Goal: Information Seeking & Learning: Learn about a topic

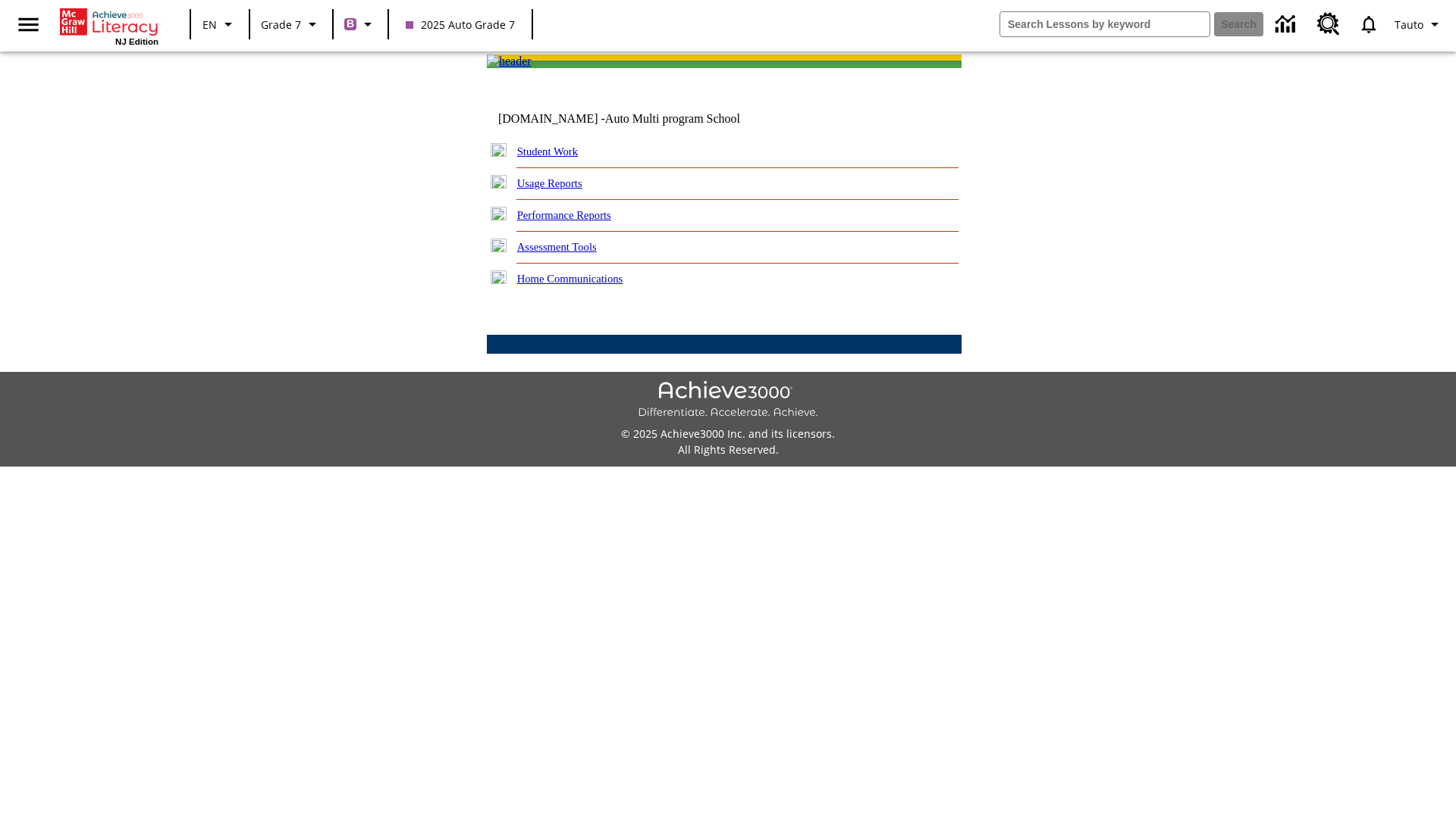
click at [580, 221] on link "Performance Reports" at bounding box center [563, 215] width 94 height 12
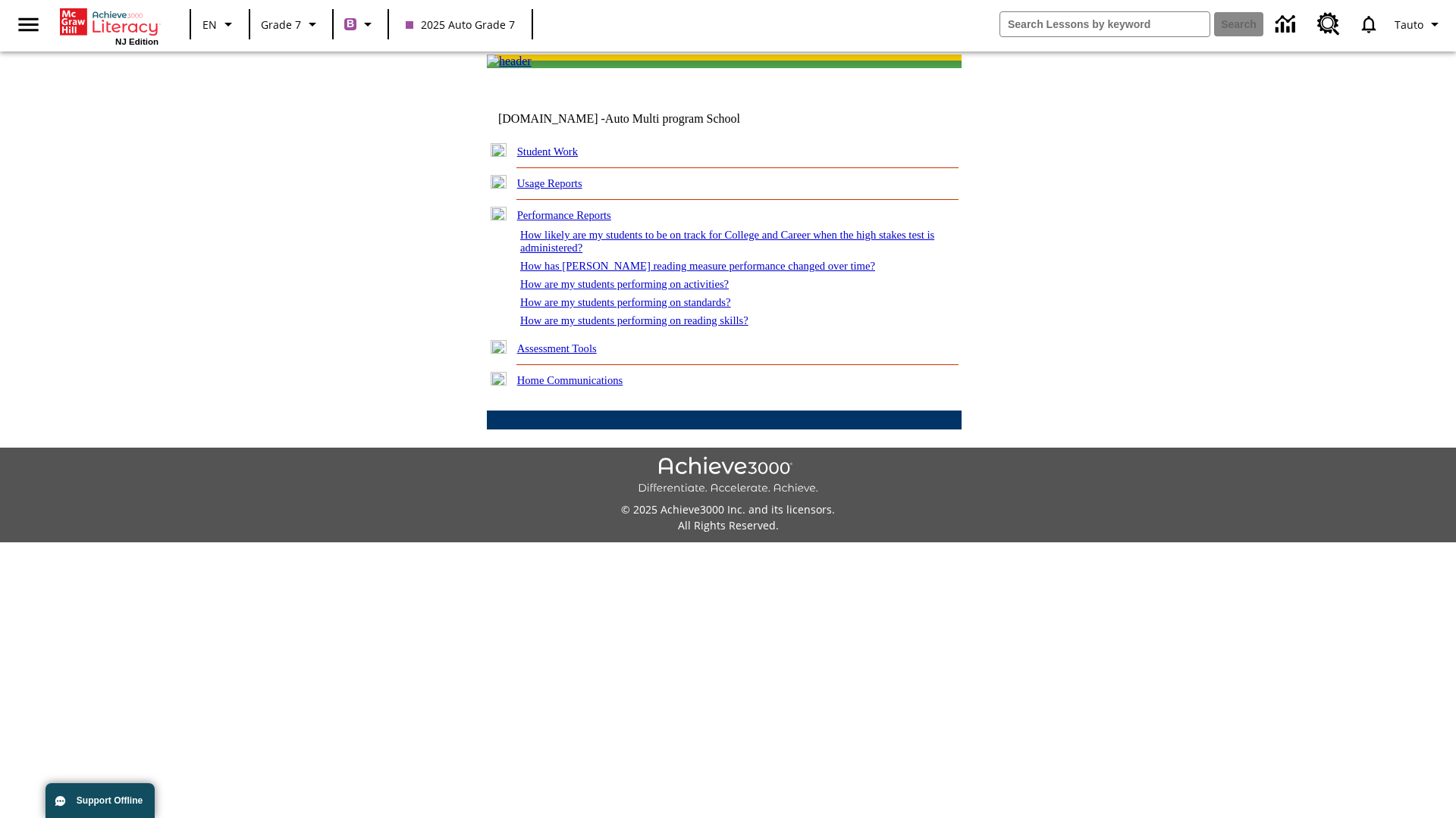
click at [689, 272] on link "How has [PERSON_NAME] reading measure performance changed over time?" at bounding box center [698, 266] width 355 height 12
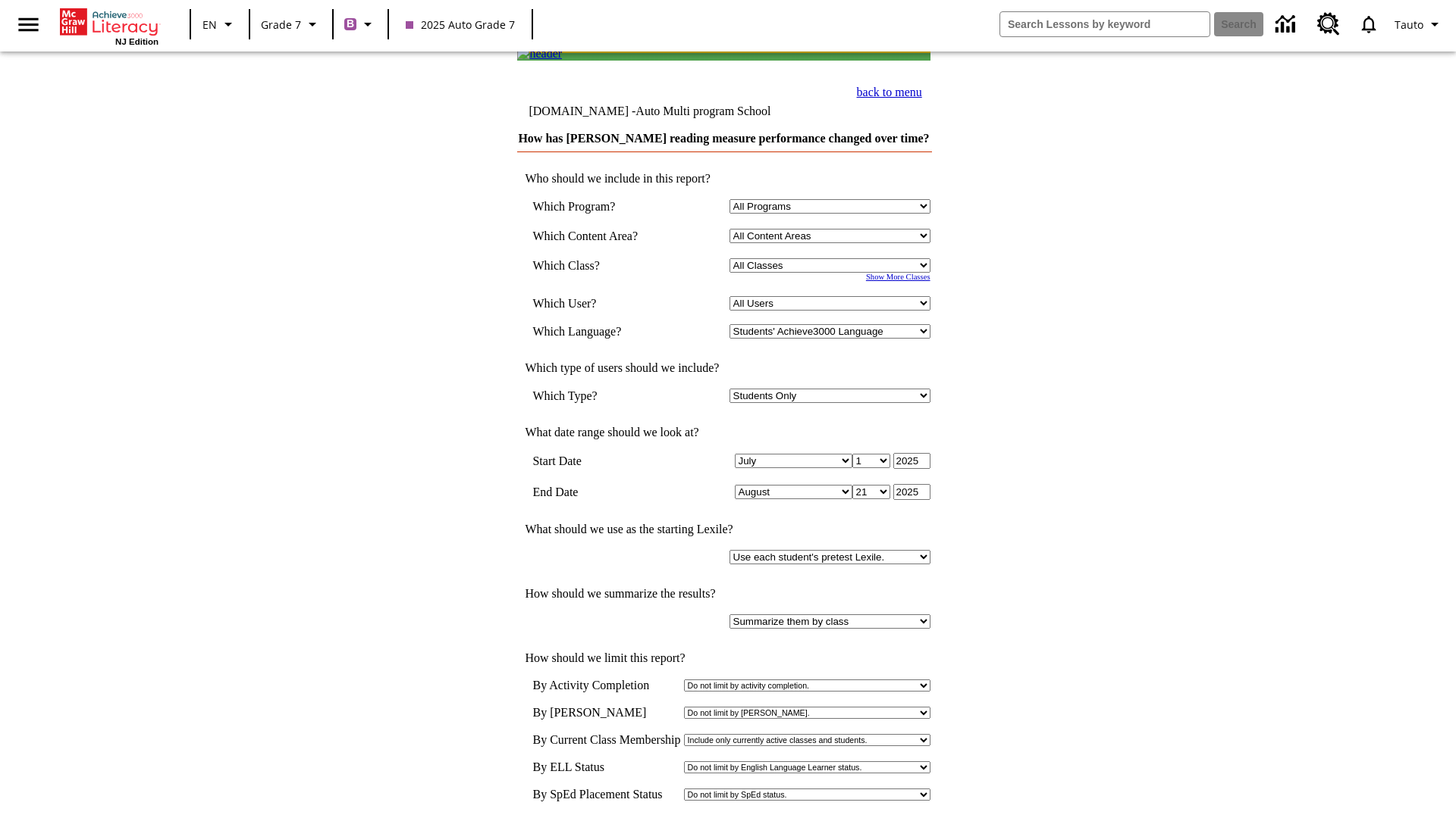
scroll to position [8, 0]
